Goal: Transaction & Acquisition: Book appointment/travel/reservation

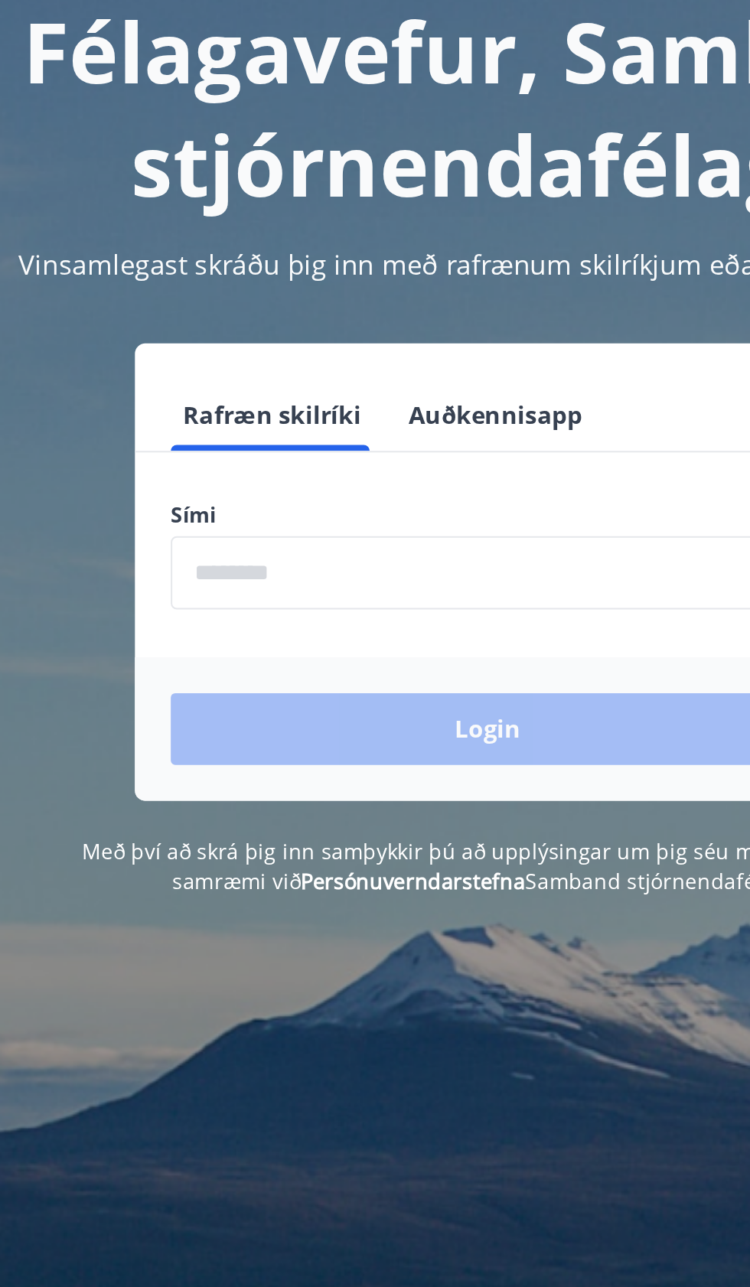
click at [335, 386] on input "phone" at bounding box center [375, 389] width 324 height 38
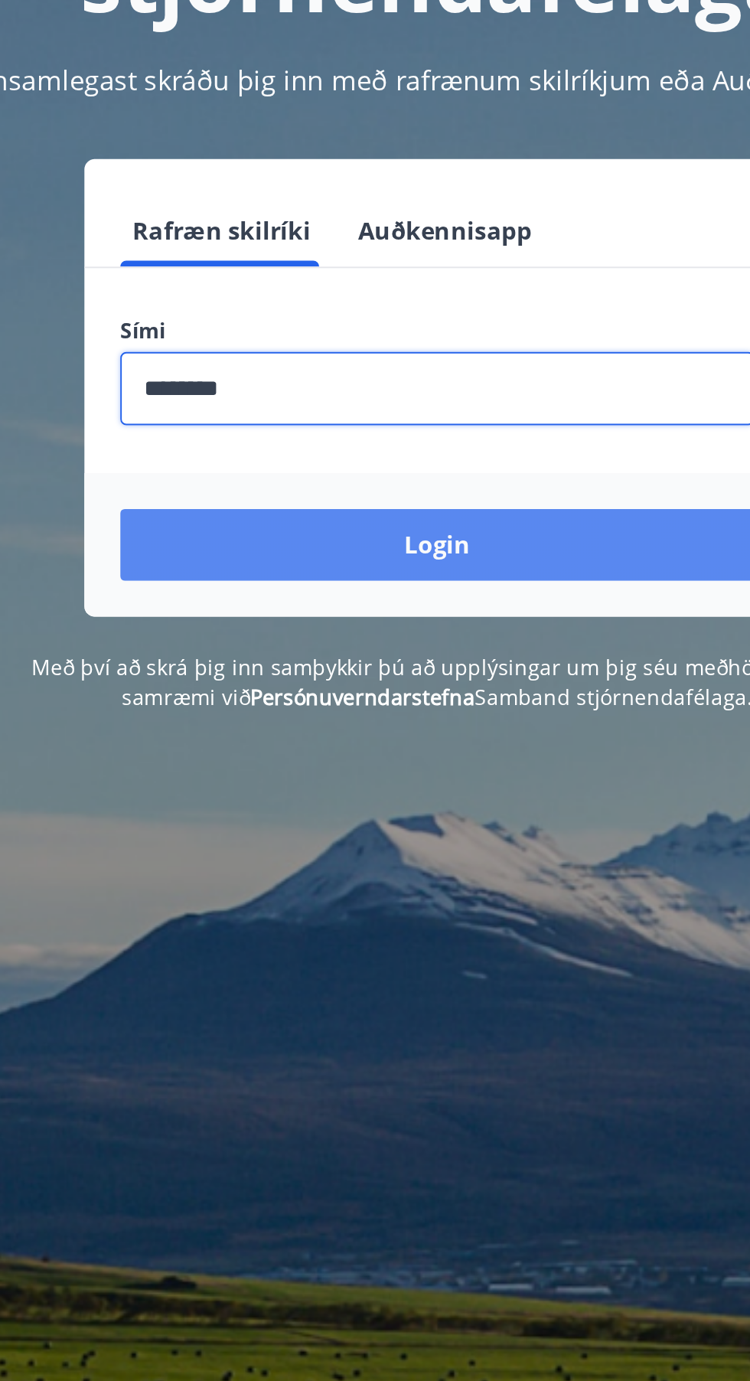
type input "********"
click at [436, 471] on button "Login" at bounding box center [375, 468] width 324 height 37
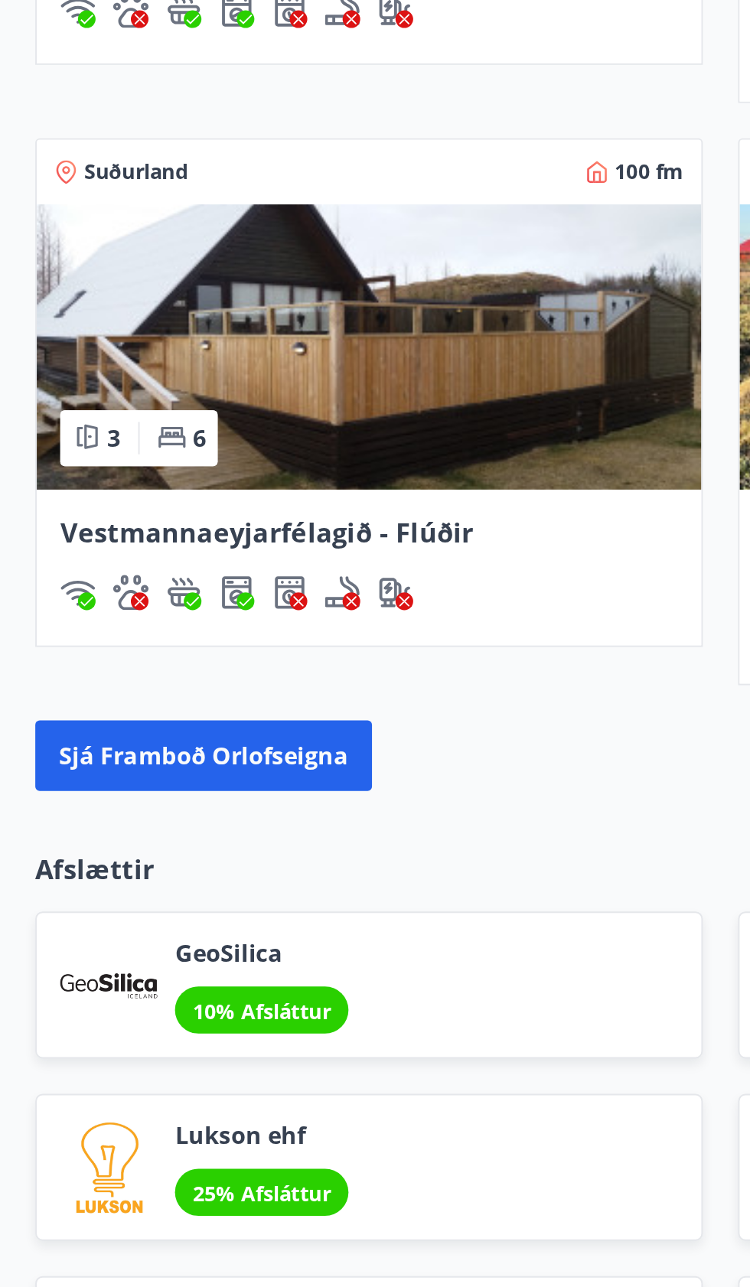
scroll to position [1156, 0]
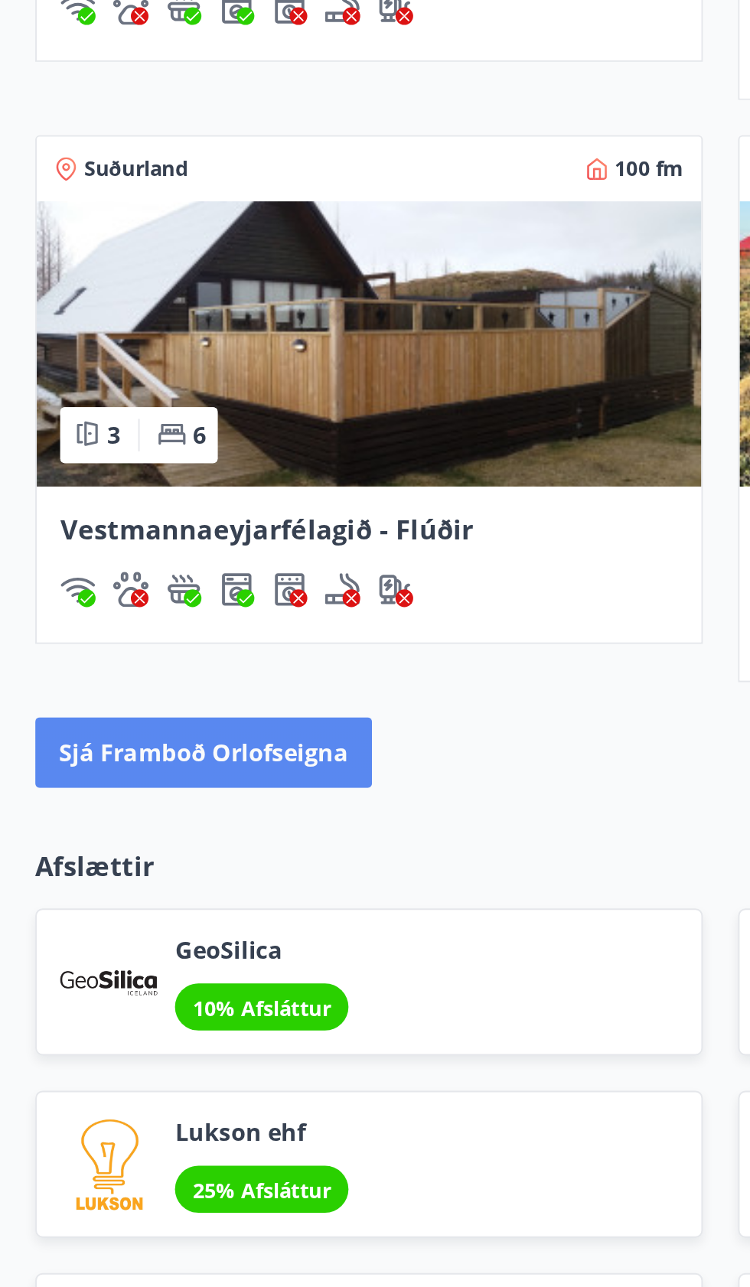
click at [134, 666] on button "Sjá framboð orlofseigna" at bounding box center [105, 684] width 175 height 37
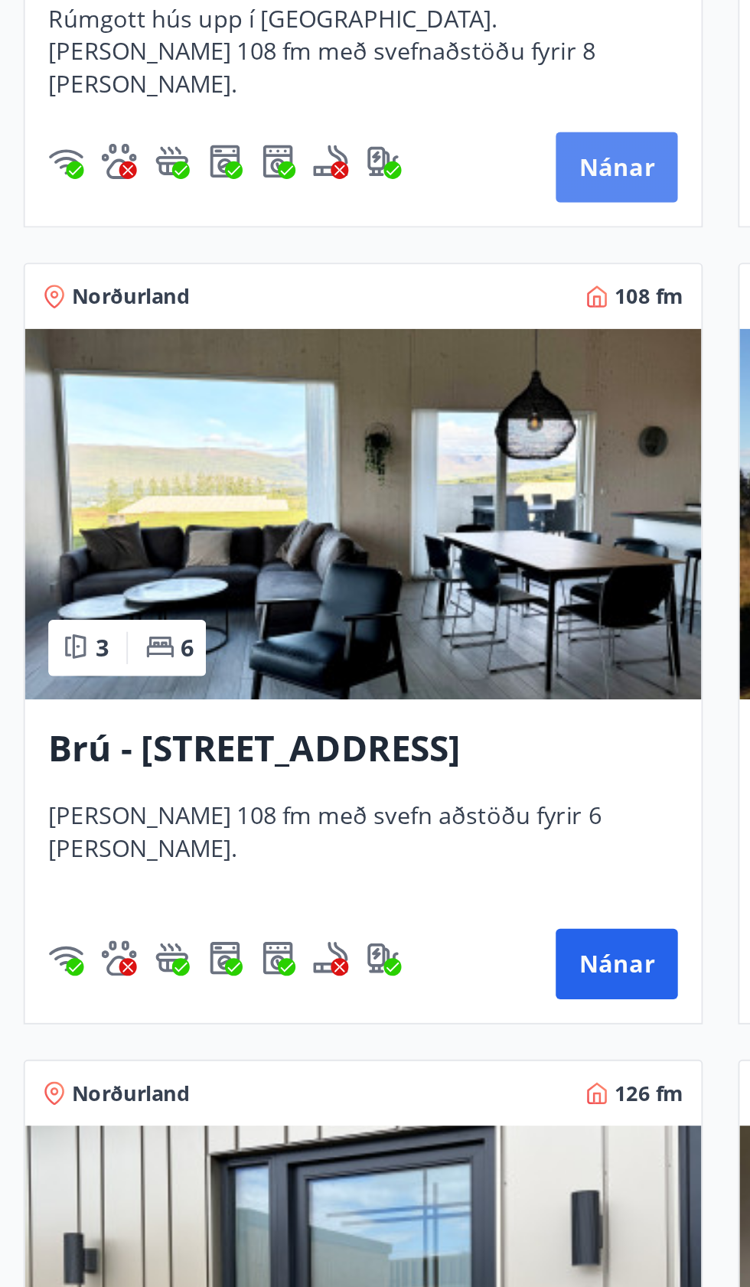
click at [321, 695] on button "Nánar" at bounding box center [321, 704] width 64 height 37
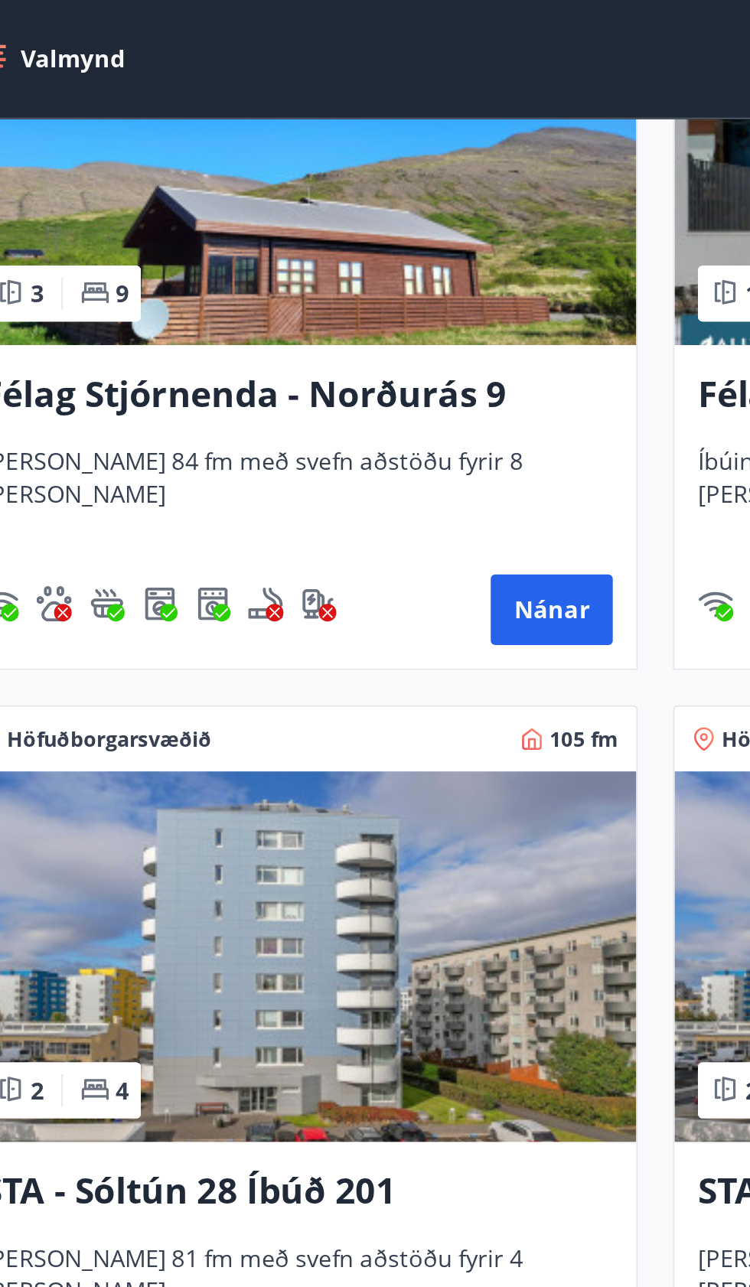
scroll to position [2020, 0]
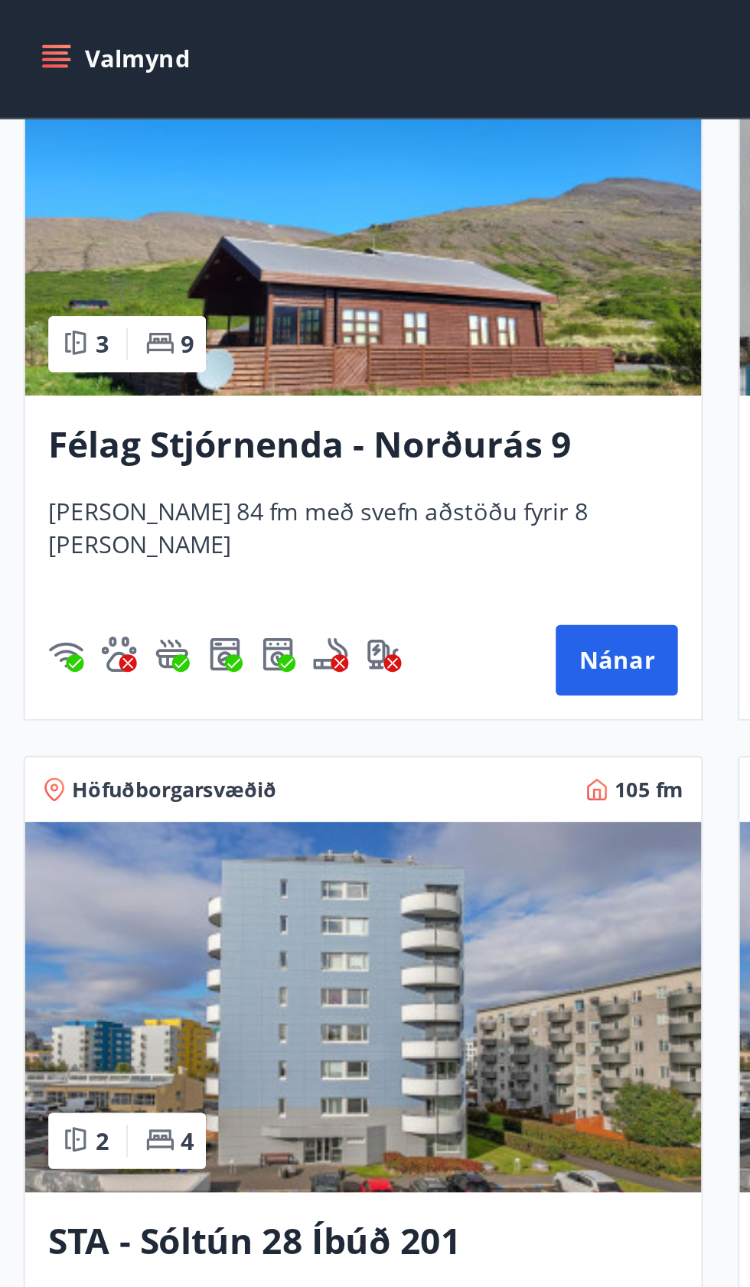
click at [45, 31] on button "Valmynd" at bounding box center [61, 31] width 86 height 28
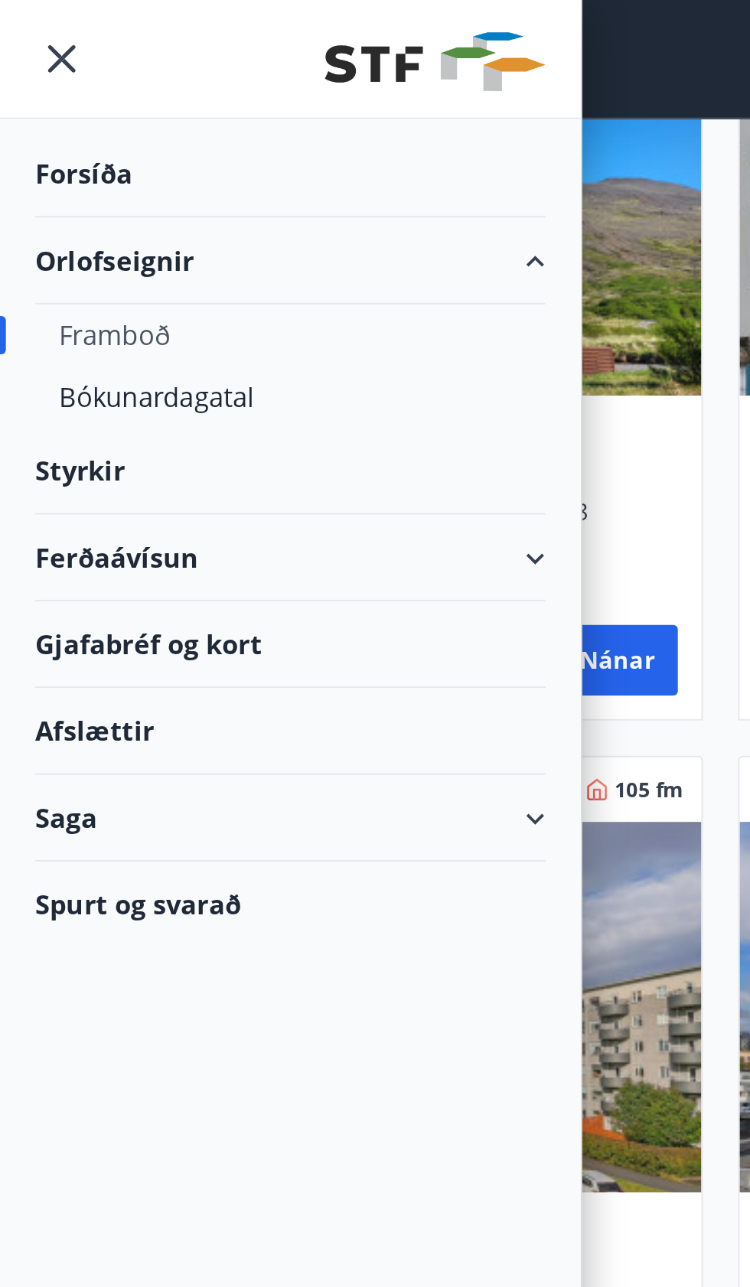
click at [54, 380] on div "Afslættir" at bounding box center [151, 380] width 266 height 45
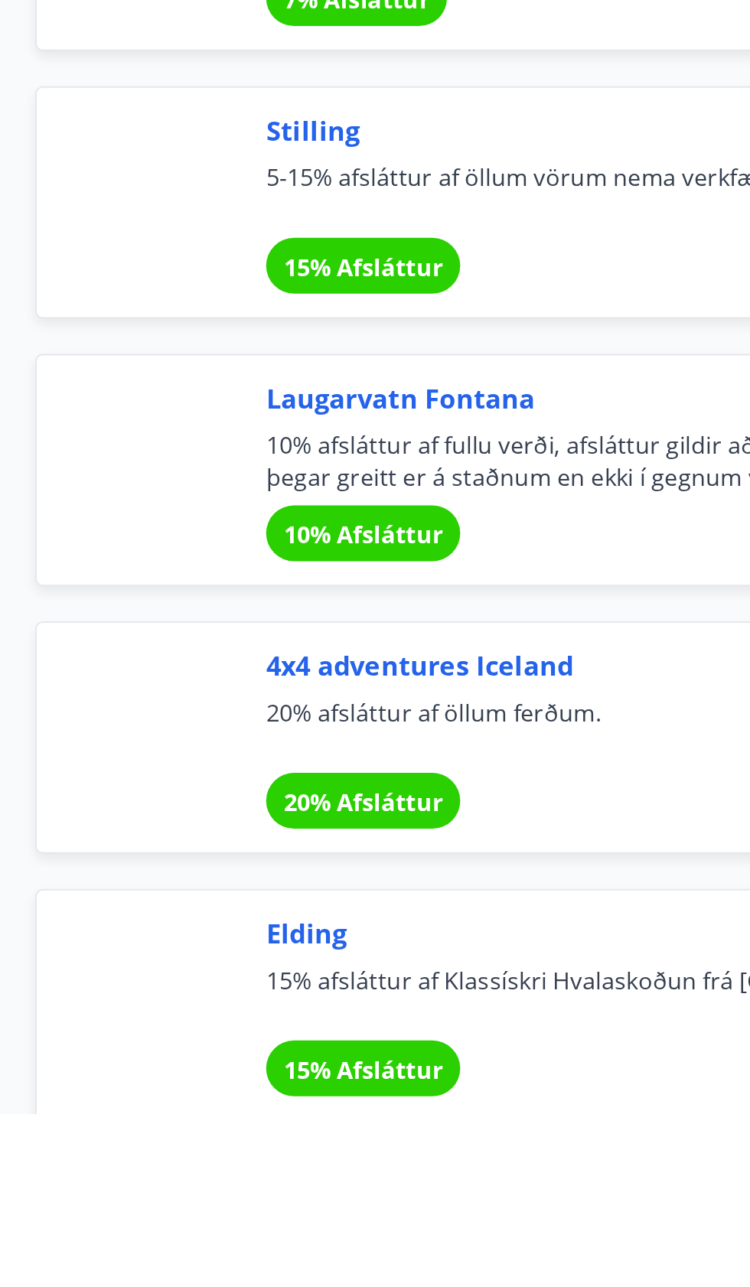
scroll to position [6305, 0]
